Goal: Task Accomplishment & Management: Use online tool/utility

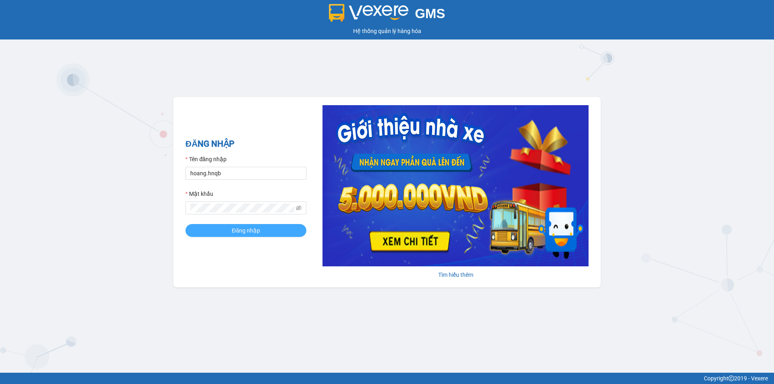
click at [248, 230] on span "Đăng nhập" at bounding box center [246, 230] width 28 height 9
click at [679, 114] on div "GMS Hệ thống quản lý hàng hóa ĐĂNG NHẬP Tên đăng nhập hoang.hnqb Mật khẩu Đăng …" at bounding box center [387, 186] width 774 height 373
click at [202, 231] on button "Đăng nhập" at bounding box center [245, 230] width 121 height 13
click at [337, 48] on div "GMS Hệ thống quản lý hàng hóa ĐĂNG NHẬP Tên đăng nhập hoang.hnqb Mật khẩu Đăng …" at bounding box center [387, 186] width 774 height 373
click at [237, 174] on input "Tên đăng nhập" at bounding box center [245, 173] width 121 height 13
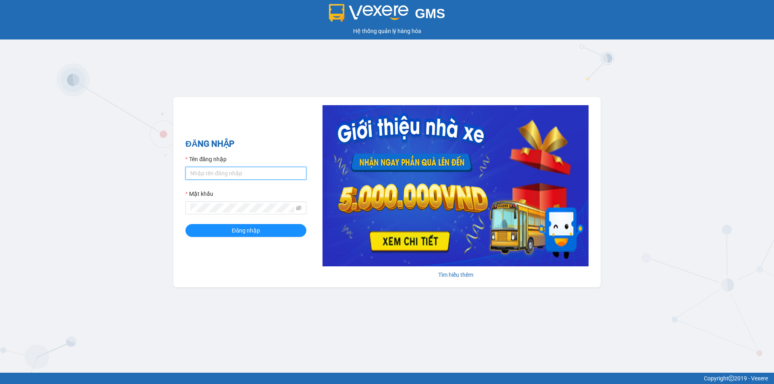
type input "hoang.hnqb"
click at [247, 231] on span "Đăng nhập" at bounding box center [246, 230] width 28 height 9
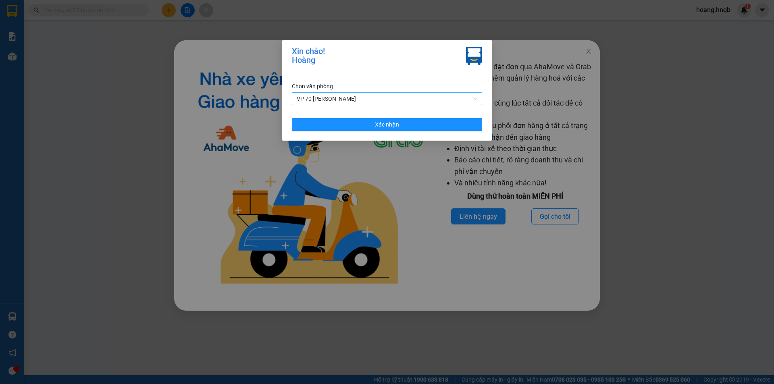
click at [389, 95] on span "VP 70 [PERSON_NAME]" at bounding box center [387, 99] width 181 height 12
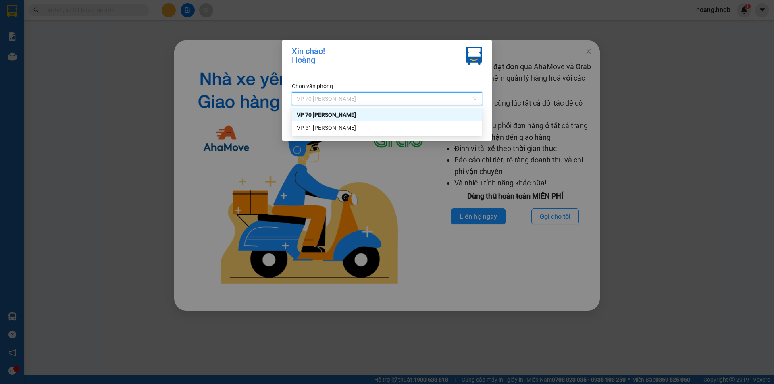
click at [359, 128] on div "VP 51 [PERSON_NAME]" at bounding box center [387, 127] width 181 height 9
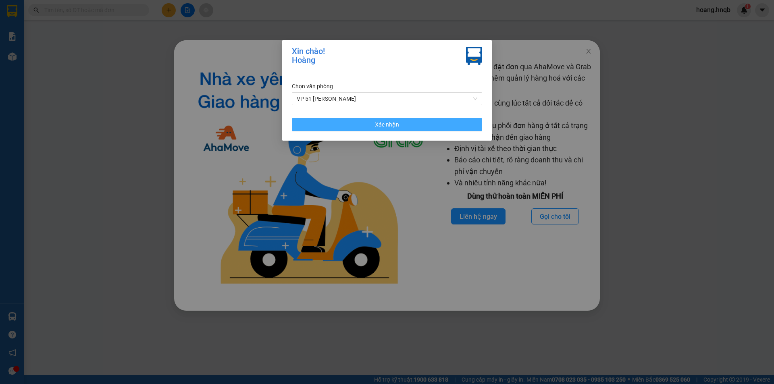
click at [359, 128] on button "Xác nhận" at bounding box center [387, 124] width 190 height 13
